Goal: Information Seeking & Learning: Stay updated

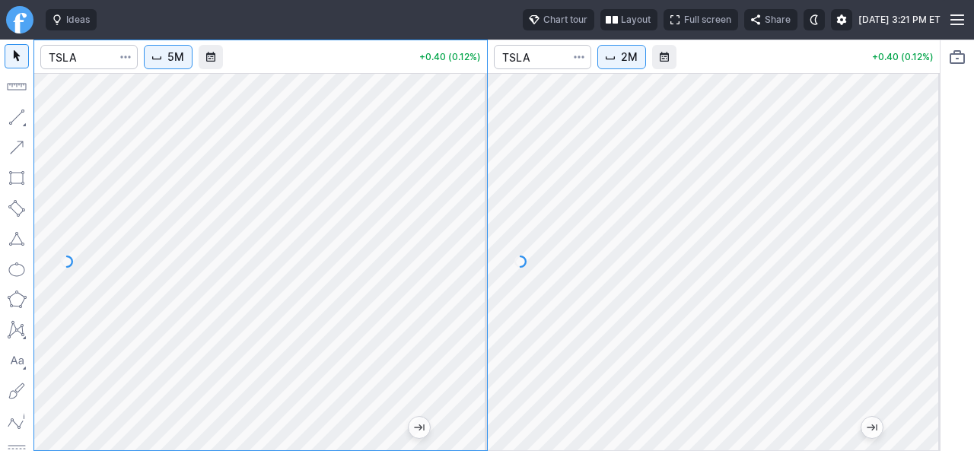
click at [636, 66] on button "2M" at bounding box center [621, 57] width 49 height 24
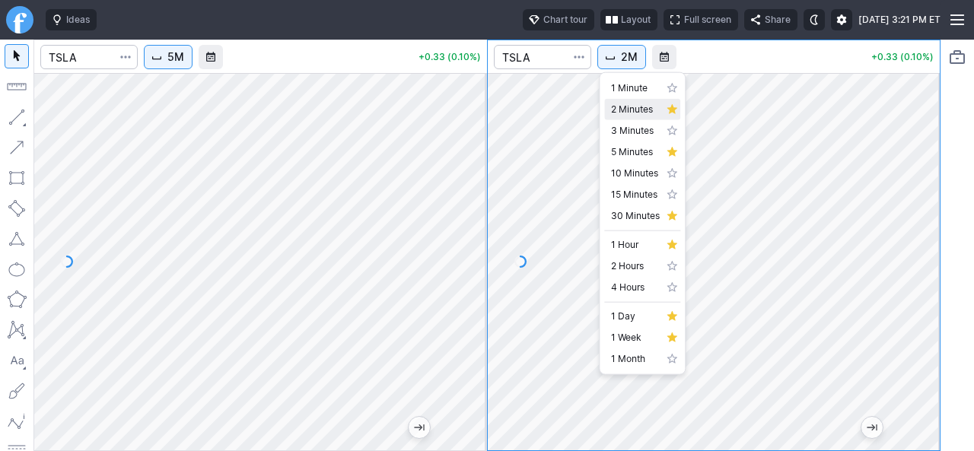
click at [634, 105] on span "2 Minutes" at bounding box center [635, 109] width 49 height 15
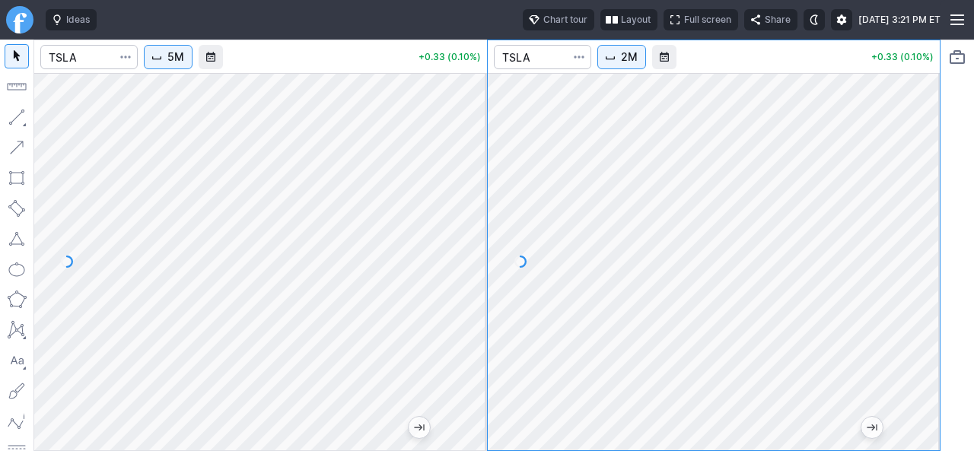
click at [629, 63] on span "2M" at bounding box center [629, 56] width 17 height 15
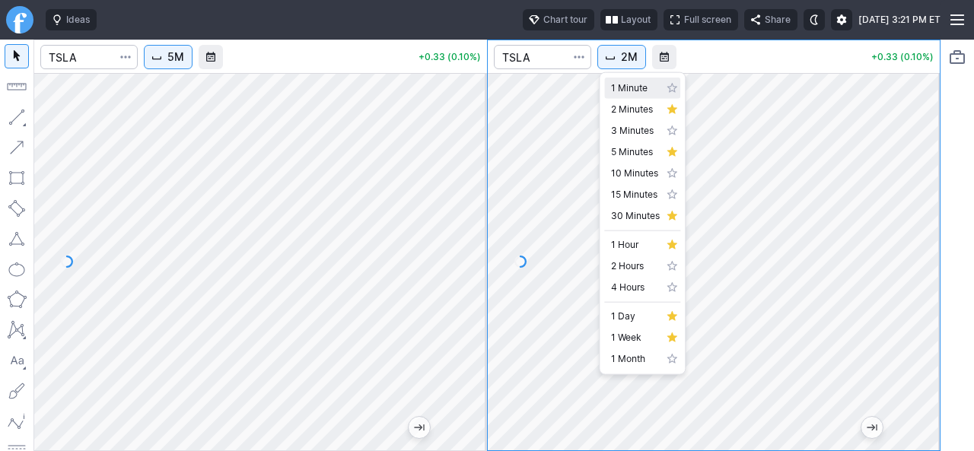
click at [621, 91] on span "1 Minute" at bounding box center [635, 88] width 49 height 15
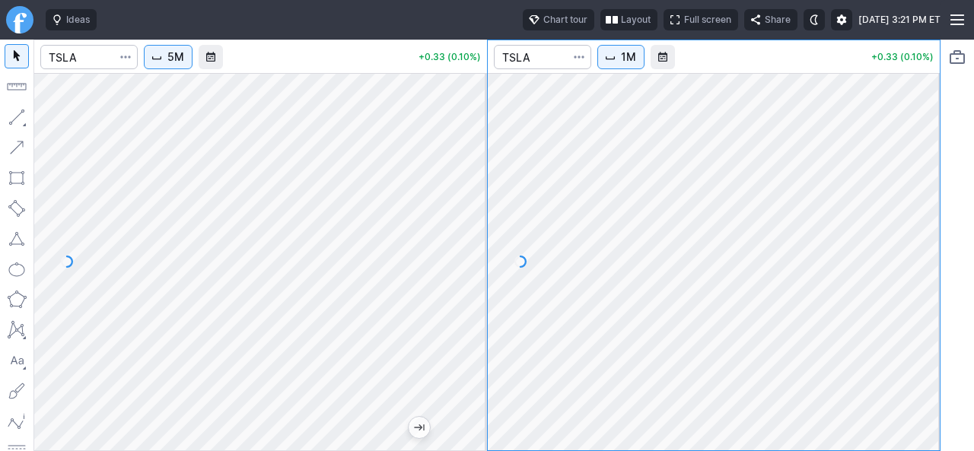
click at [616, 60] on span "Interval" at bounding box center [610, 57] width 12 height 12
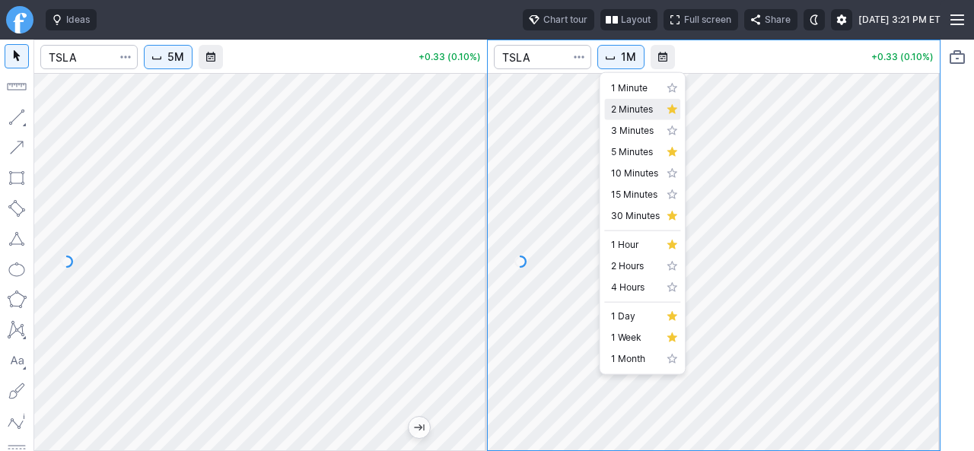
click at [621, 105] on span "2 Minutes" at bounding box center [635, 109] width 49 height 15
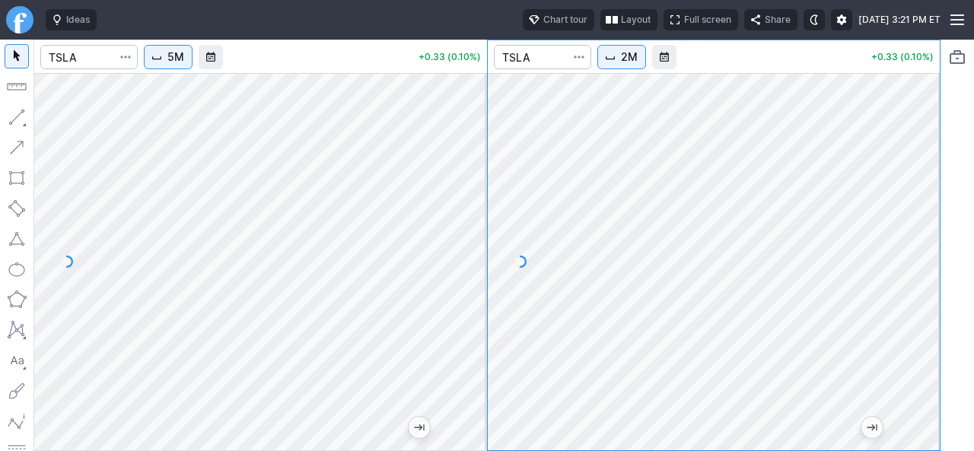
drag, startPoint x: 932, startPoint y: 212, endPoint x: 928, endPoint y: 230, distance: 18.8
click at [928, 230] on div at bounding box center [923, 257] width 32 height 339
click at [169, 58] on button "5M" at bounding box center [168, 57] width 49 height 24
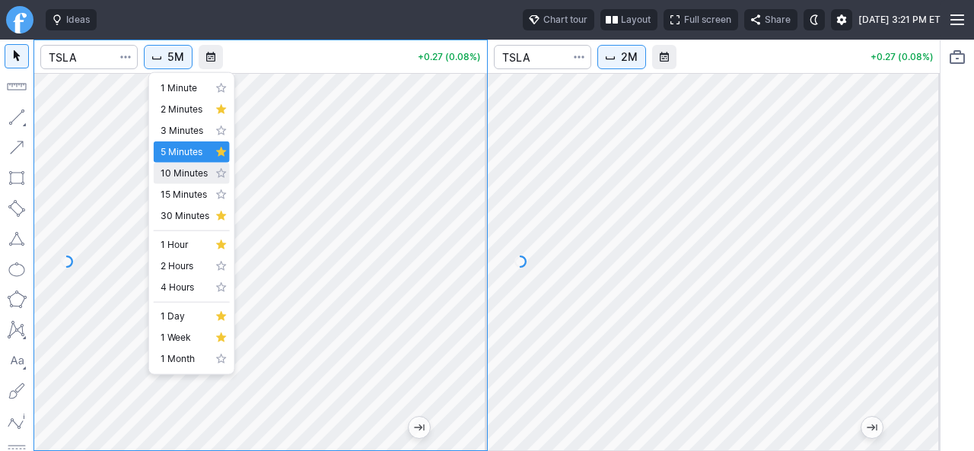
click at [189, 176] on span "10 Minutes" at bounding box center [184, 173] width 49 height 15
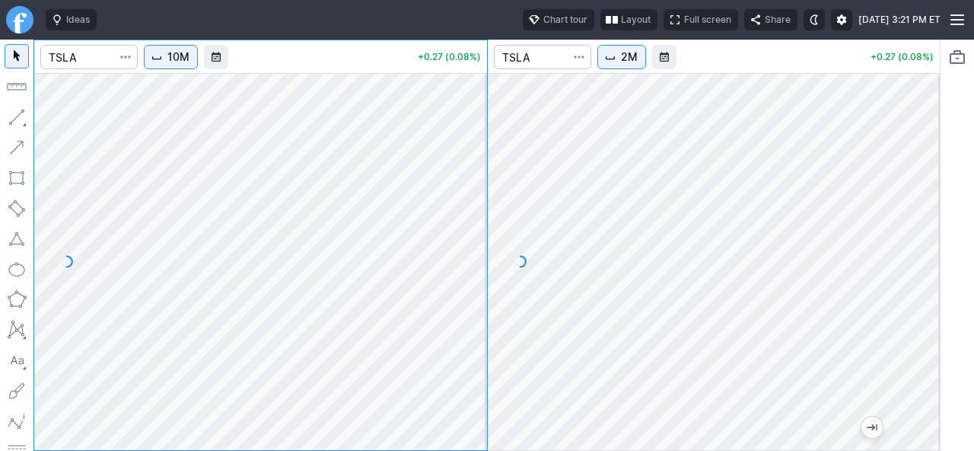
click at [173, 60] on span "10M" at bounding box center [178, 56] width 22 height 15
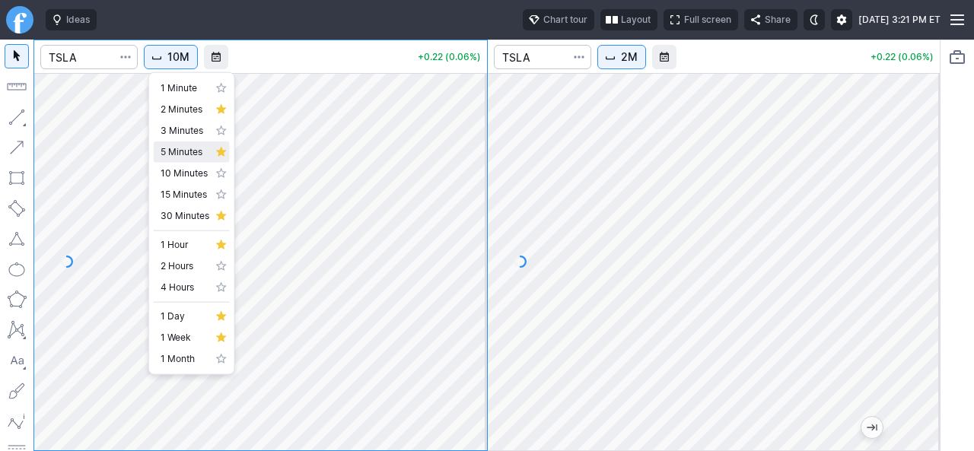
drag, startPoint x: 177, startPoint y: 150, endPoint x: 186, endPoint y: 153, distance: 8.9
click at [178, 151] on span "5 Minutes" at bounding box center [184, 152] width 49 height 15
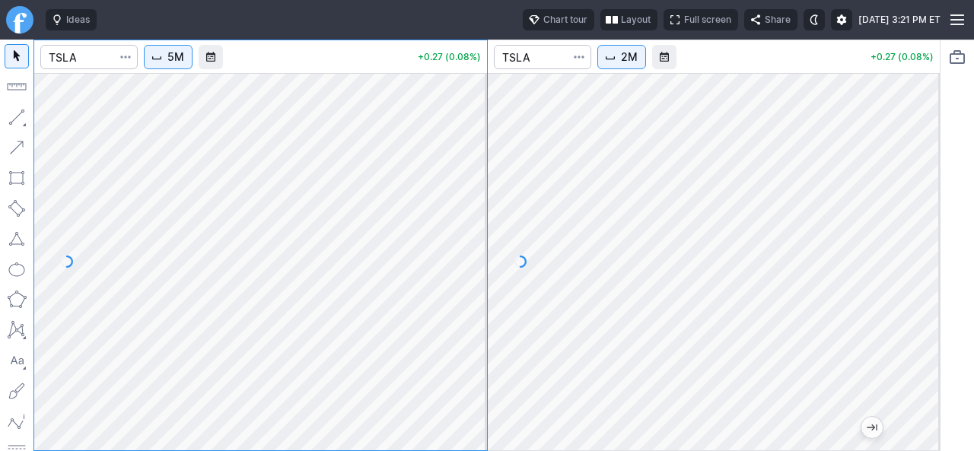
drag, startPoint x: 472, startPoint y: 272, endPoint x: 458, endPoint y: 347, distance: 76.5
click at [465, 358] on div at bounding box center [471, 257] width 32 height 339
